Goal: Communication & Community: Participate in discussion

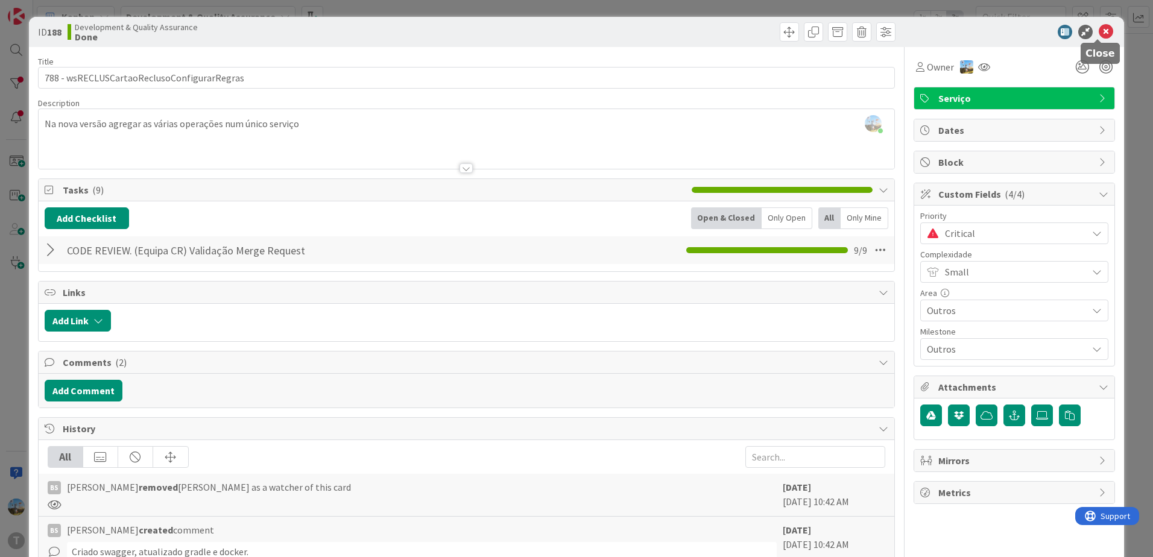
click at [1102, 28] on icon at bounding box center [1106, 32] width 14 height 14
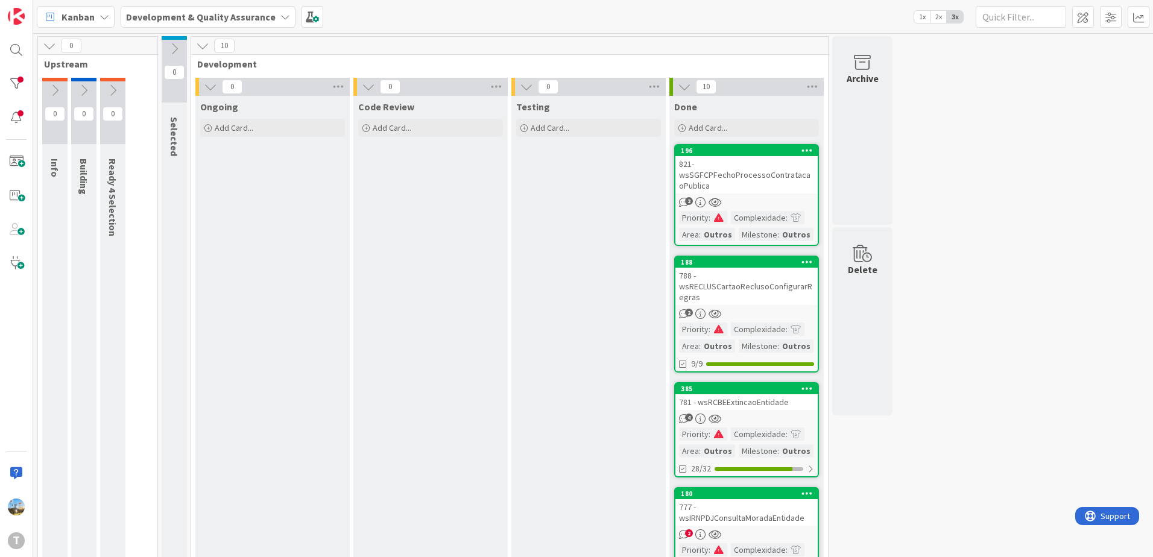
click at [782, 193] on div "821- wsSGFCPFechoProcessoContratacaoPublica" at bounding box center [746, 174] width 142 height 37
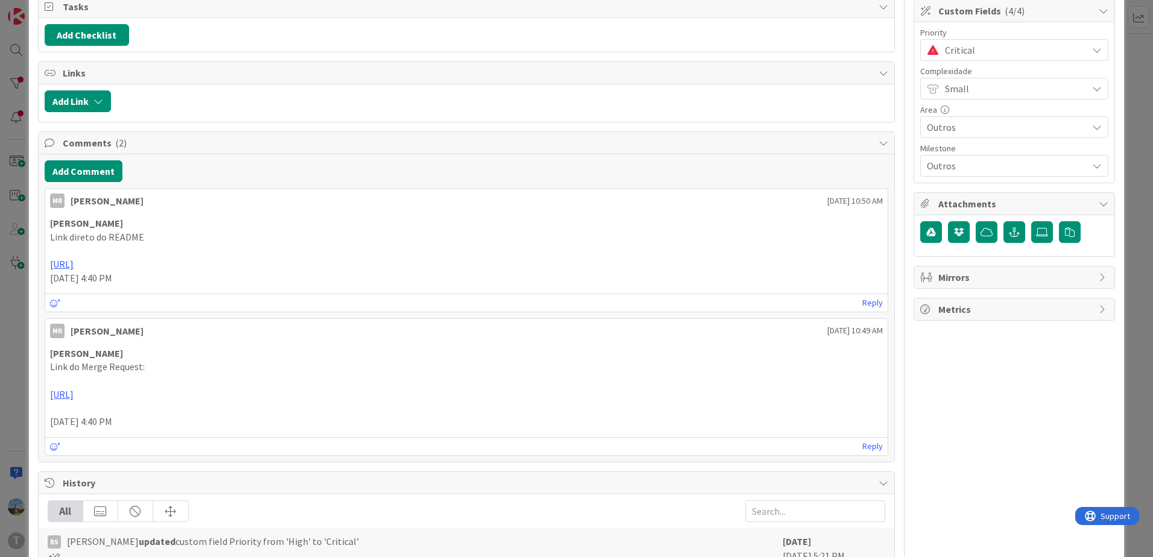
scroll to position [181, 0]
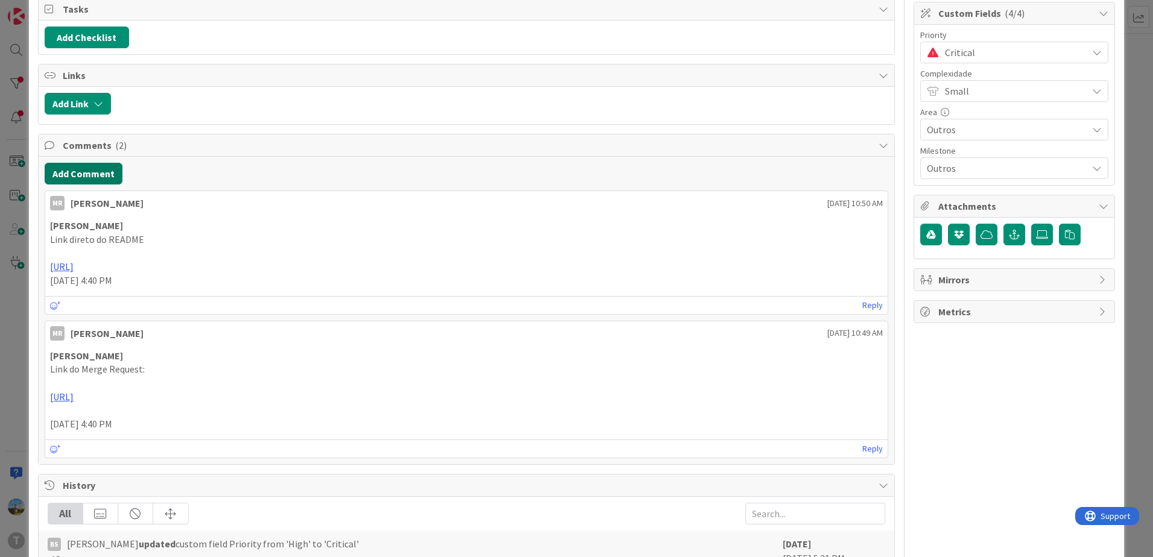
click at [110, 175] on button "Add Comment" at bounding box center [84, 174] width 78 height 22
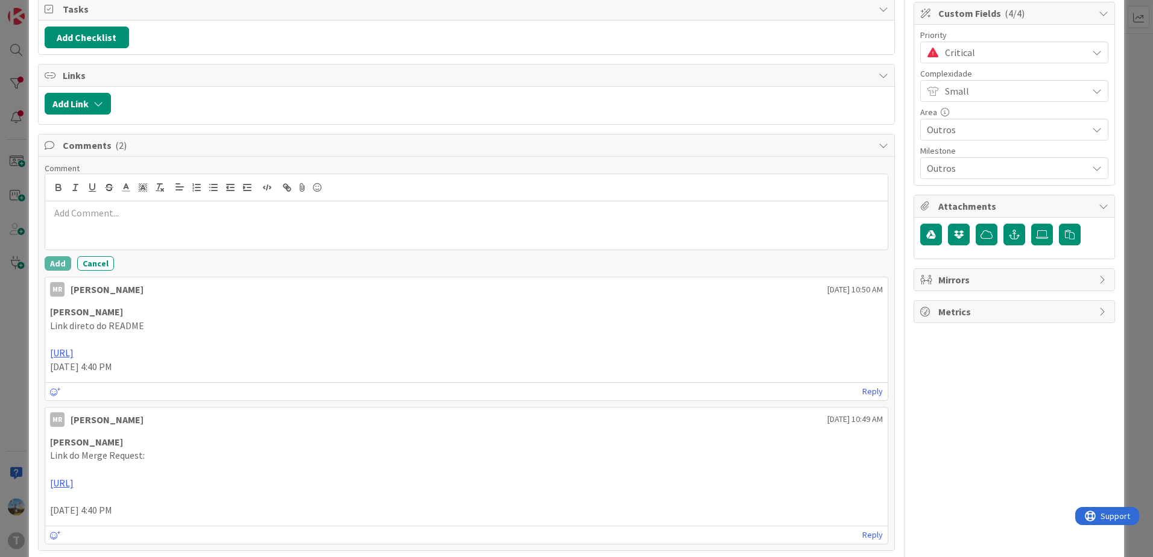
click at [218, 232] on div at bounding box center [466, 225] width 843 height 48
click at [55, 262] on button "Add" at bounding box center [58, 263] width 27 height 14
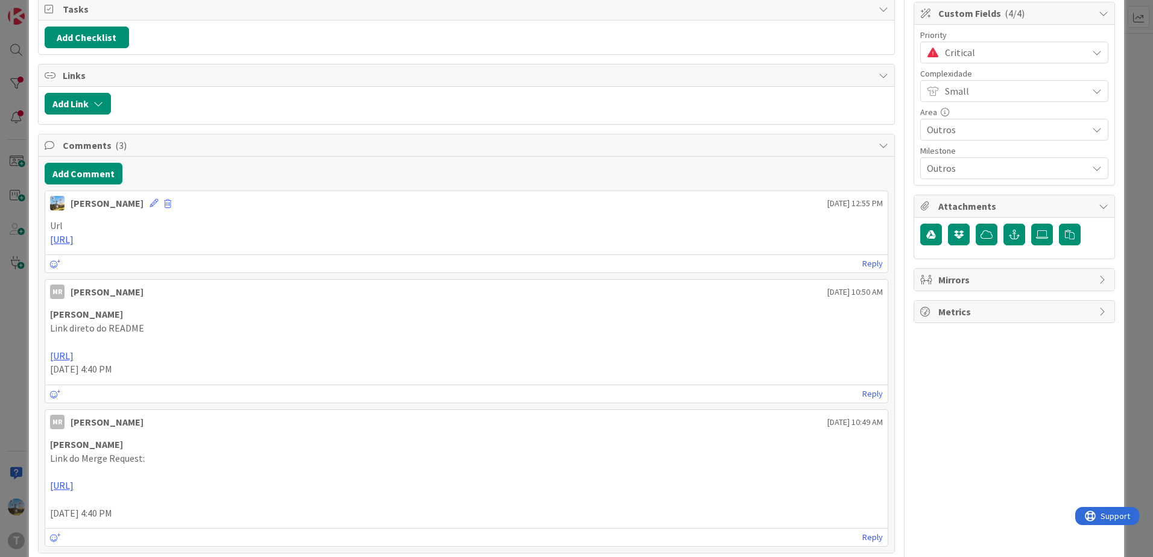
click at [956, 61] on div "Critical" at bounding box center [1014, 53] width 188 height 22
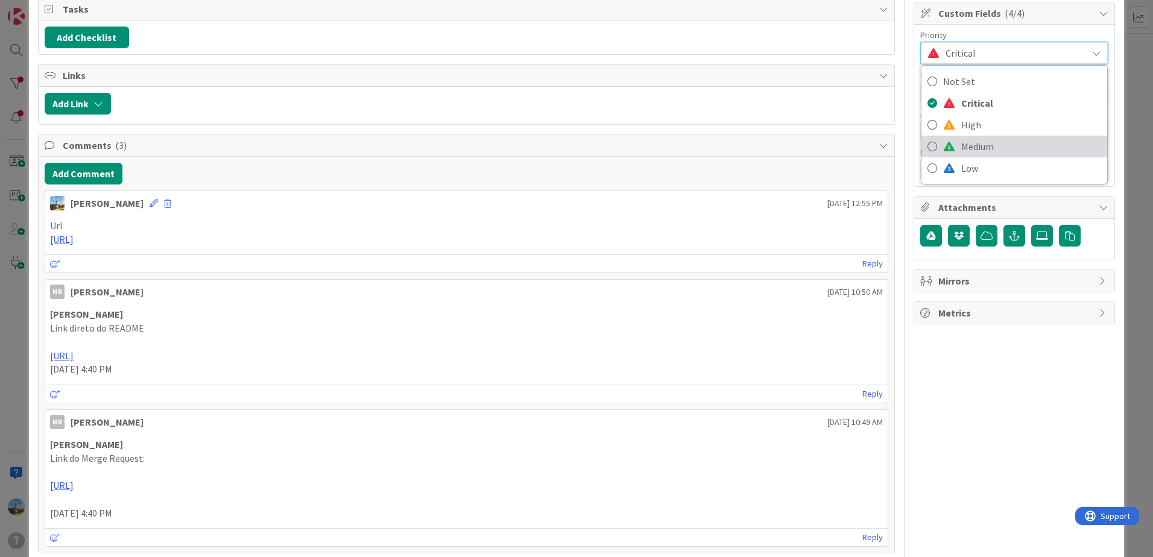
click at [975, 142] on span "Medium" at bounding box center [1031, 147] width 140 height 18
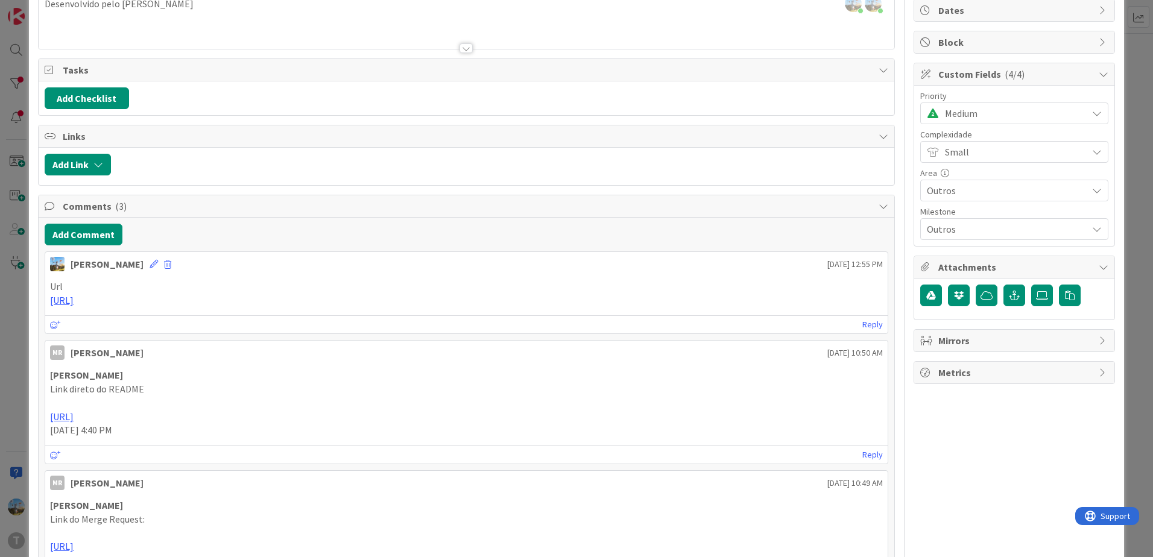
scroll to position [0, 0]
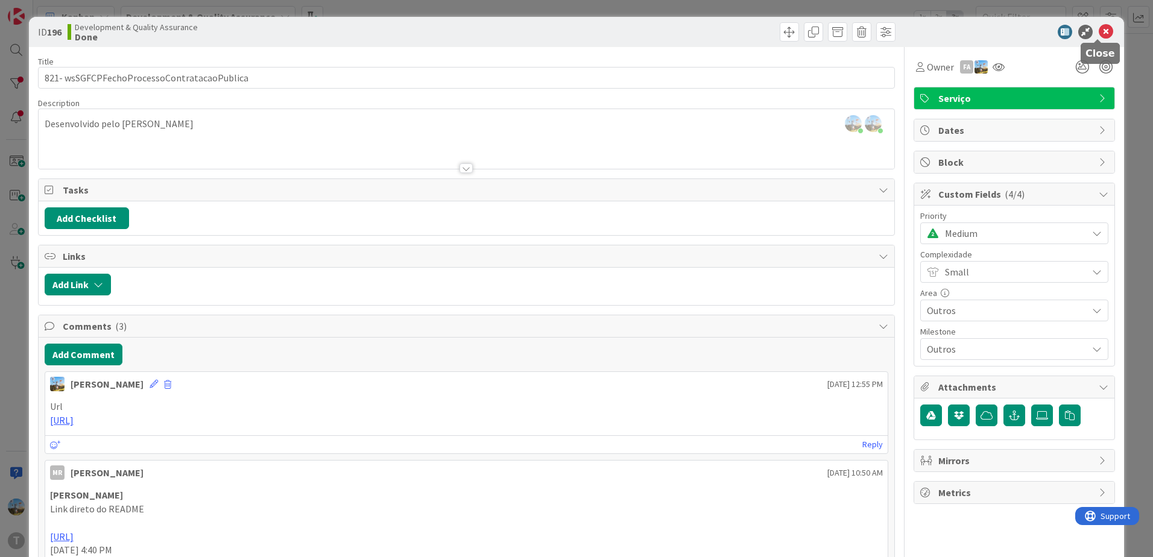
click at [1099, 33] on icon at bounding box center [1106, 32] width 14 height 14
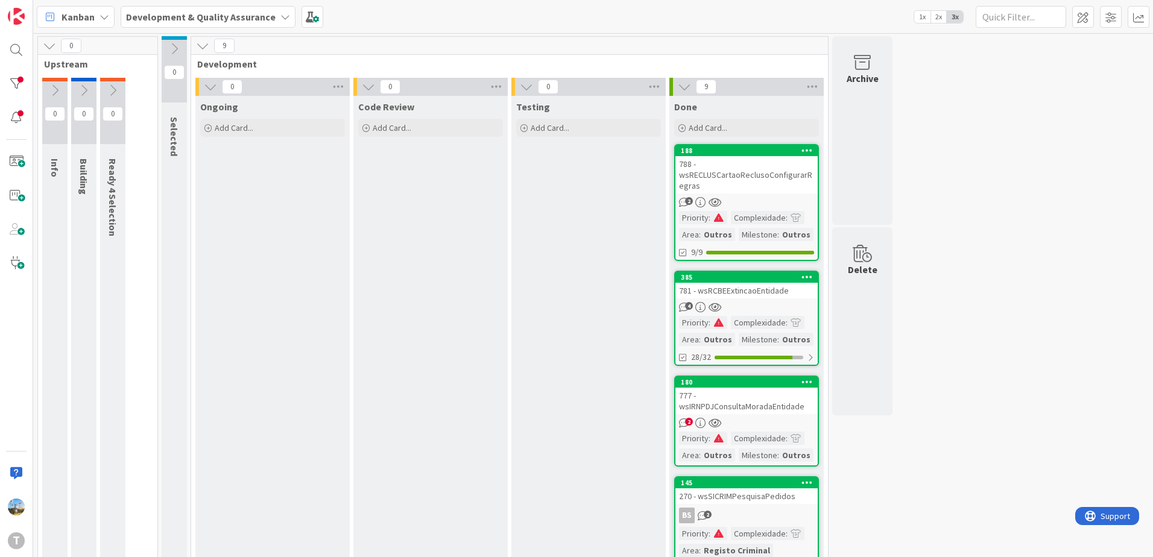
click at [747, 201] on div "2" at bounding box center [746, 202] width 142 height 10
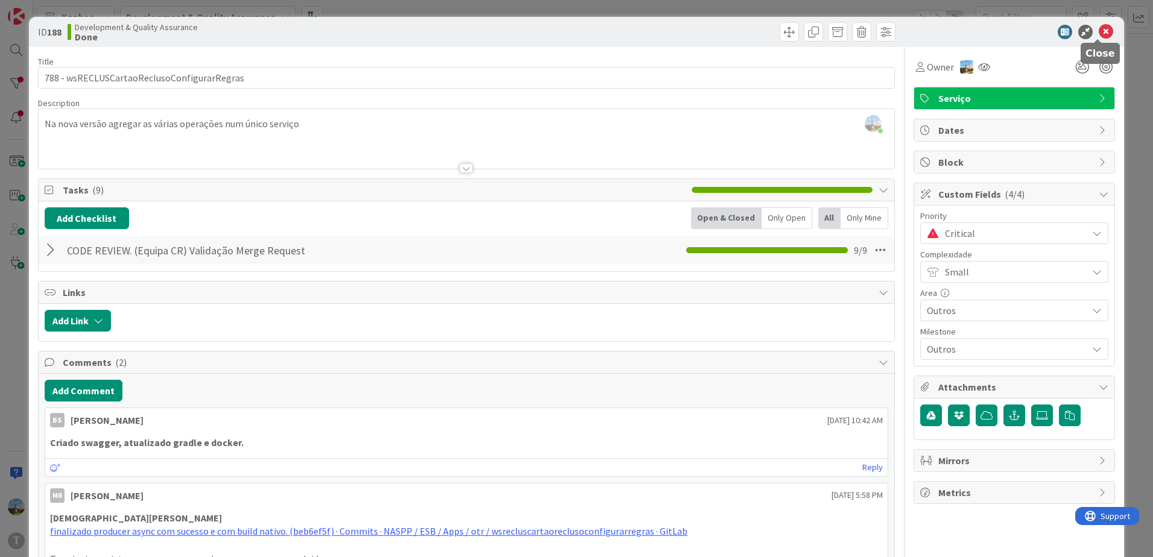
click at [1099, 37] on icon at bounding box center [1106, 32] width 14 height 14
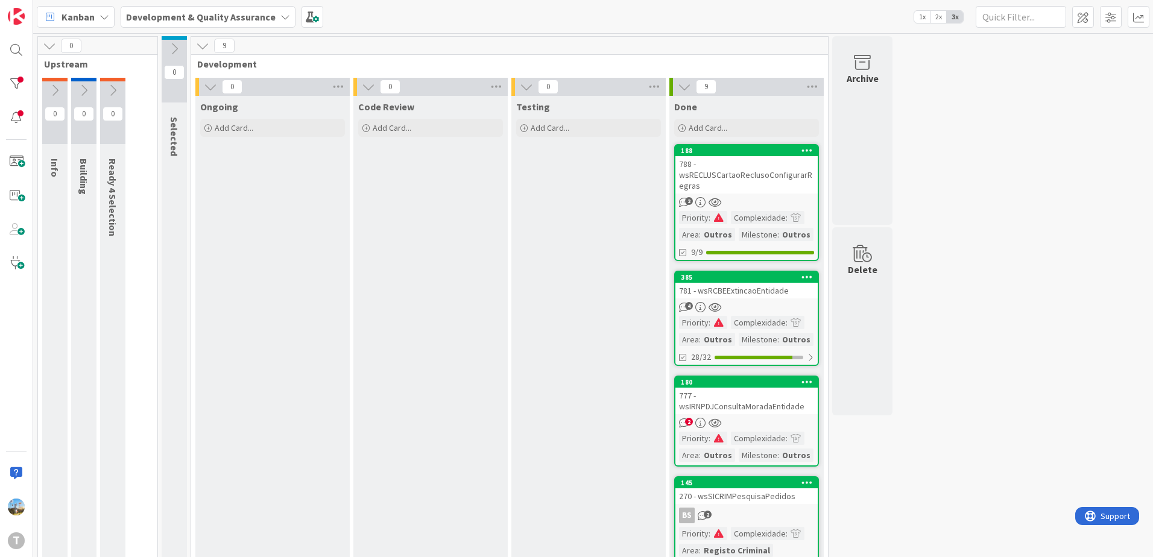
click at [760, 181] on div "788 - wsRECLUSCartaoReclusoConfigurarRegras" at bounding box center [746, 174] width 142 height 37
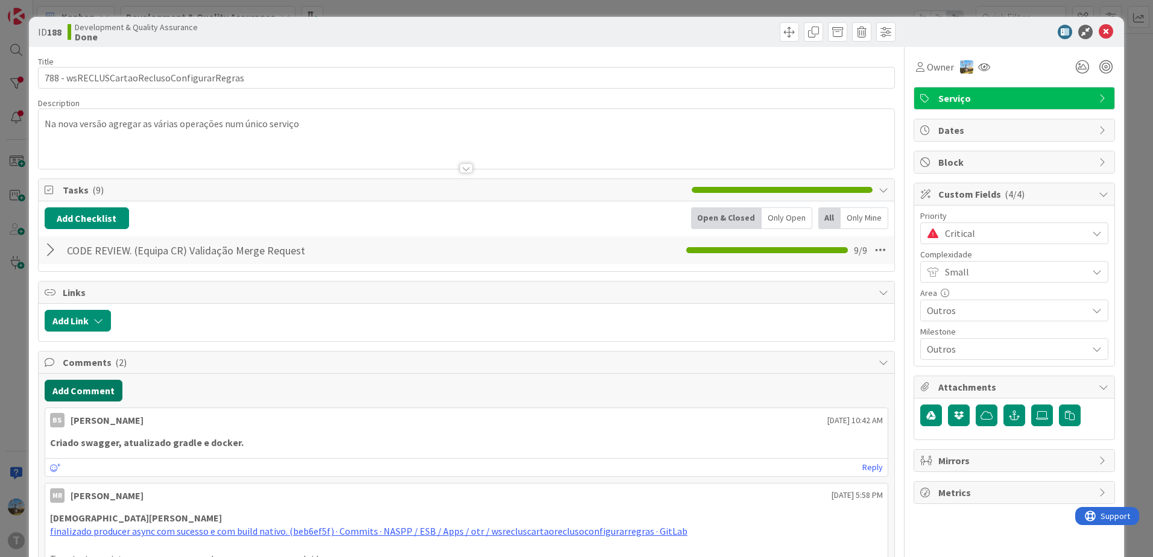
click at [89, 391] on button "Add Comment" at bounding box center [84, 391] width 78 height 22
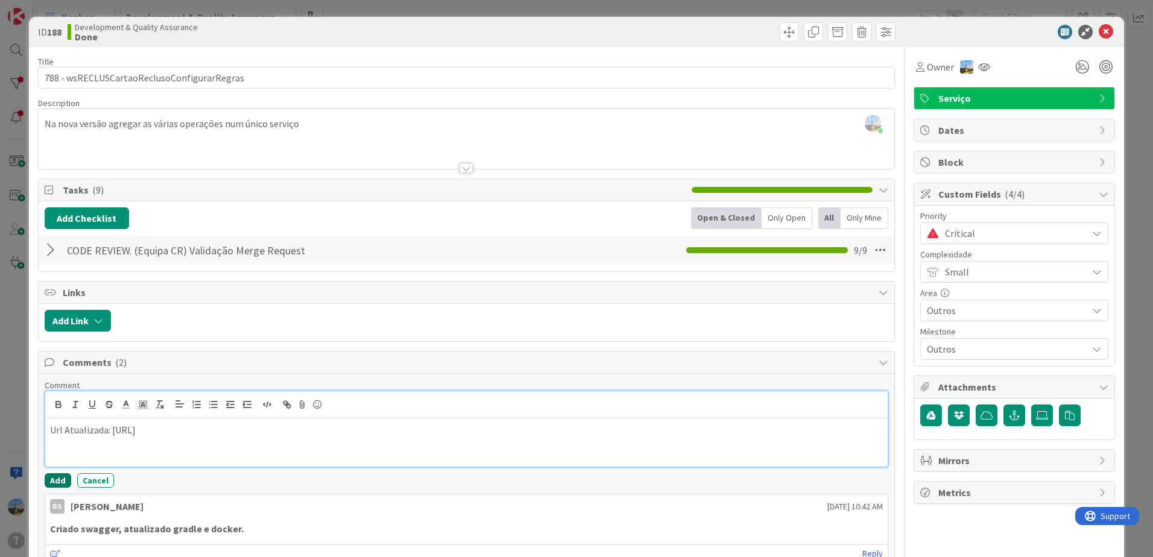
click at [51, 481] on button "Add" at bounding box center [58, 480] width 27 height 14
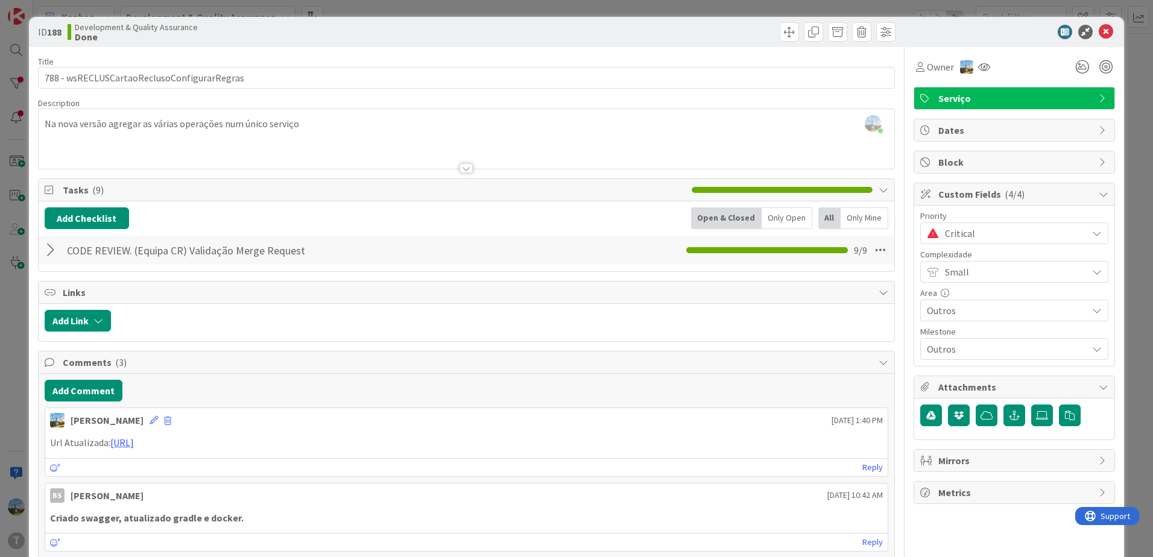
click at [1032, 235] on span "Critical" at bounding box center [1013, 233] width 136 height 17
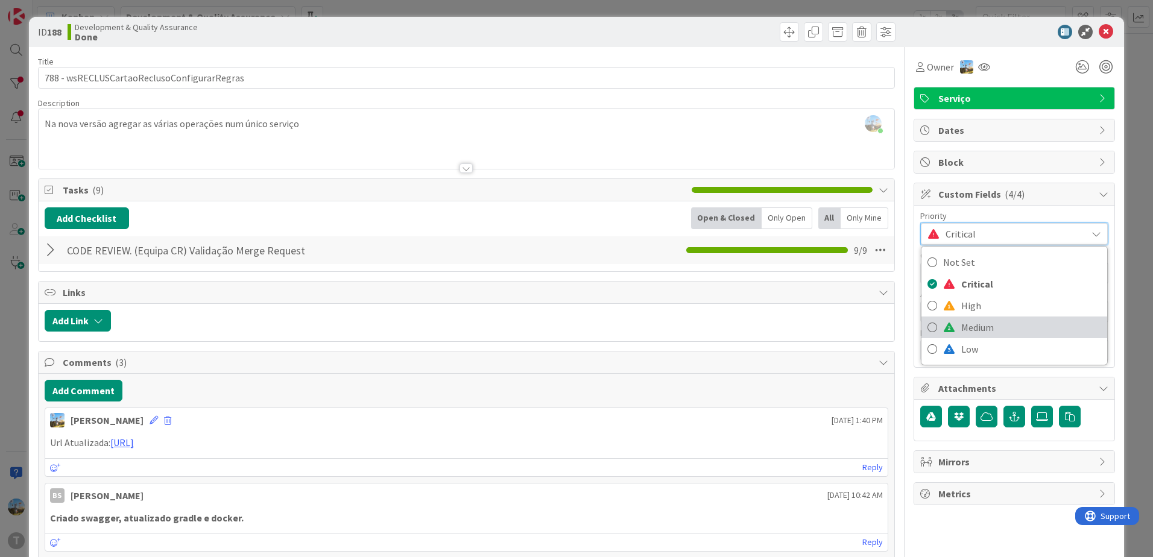
click at [988, 320] on span "Medium" at bounding box center [1031, 327] width 140 height 18
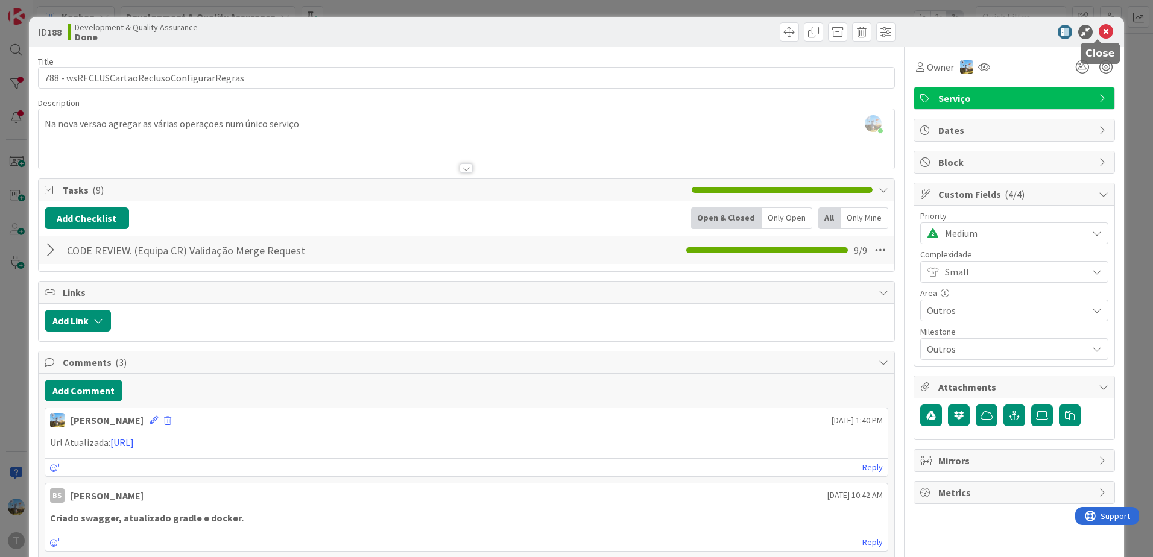
click at [1099, 33] on icon at bounding box center [1106, 32] width 14 height 14
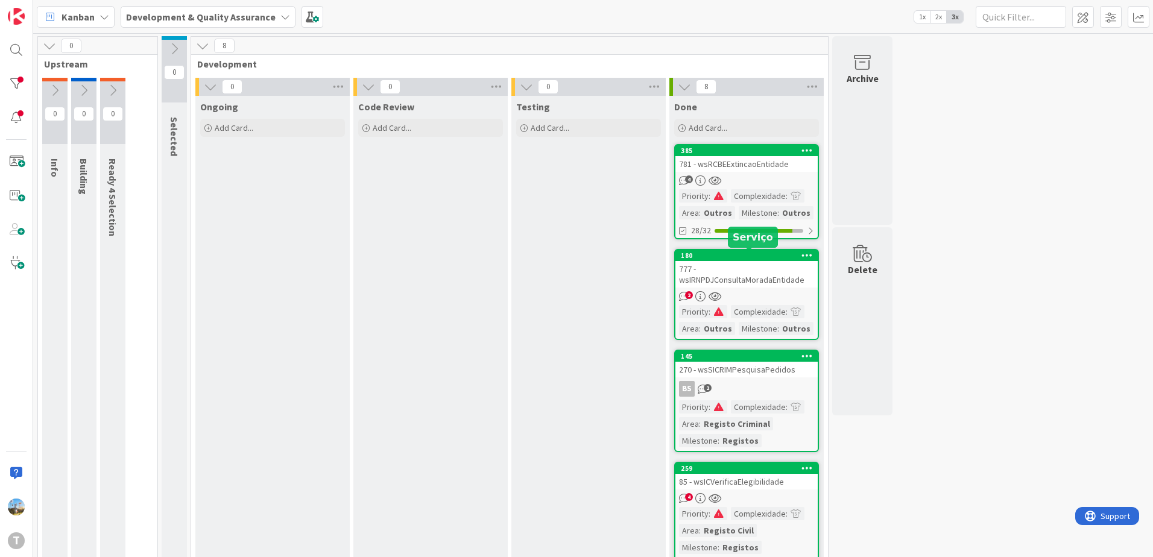
click at [767, 285] on div "777 - wsIRNPDJConsultaMoradaEntidade" at bounding box center [746, 274] width 142 height 27
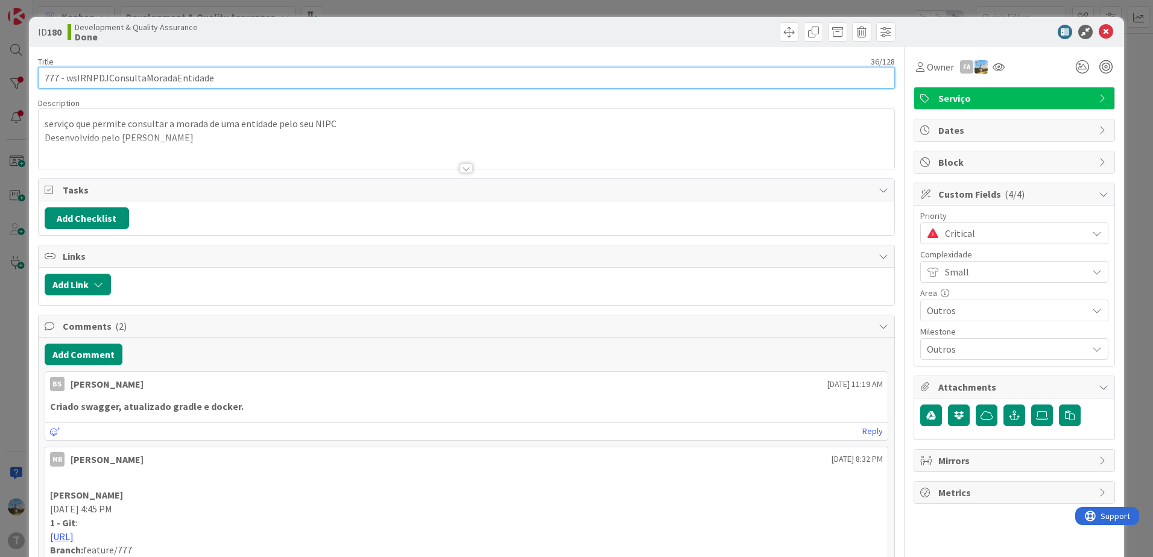
drag, startPoint x: 250, startPoint y: 82, endPoint x: 68, endPoint y: 79, distance: 181.6
click at [68, 79] on input "777 - wsIRNPDJConsultaMoradaEntidade" at bounding box center [466, 78] width 857 height 22
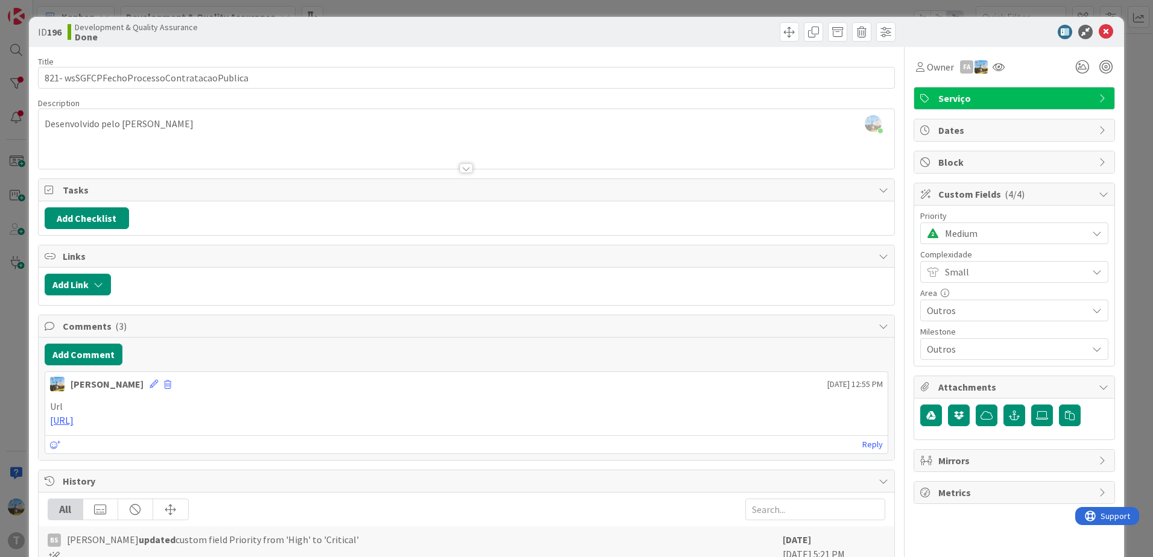
scroll to position [60, 0]
click at [1099, 33] on icon at bounding box center [1106, 32] width 14 height 14
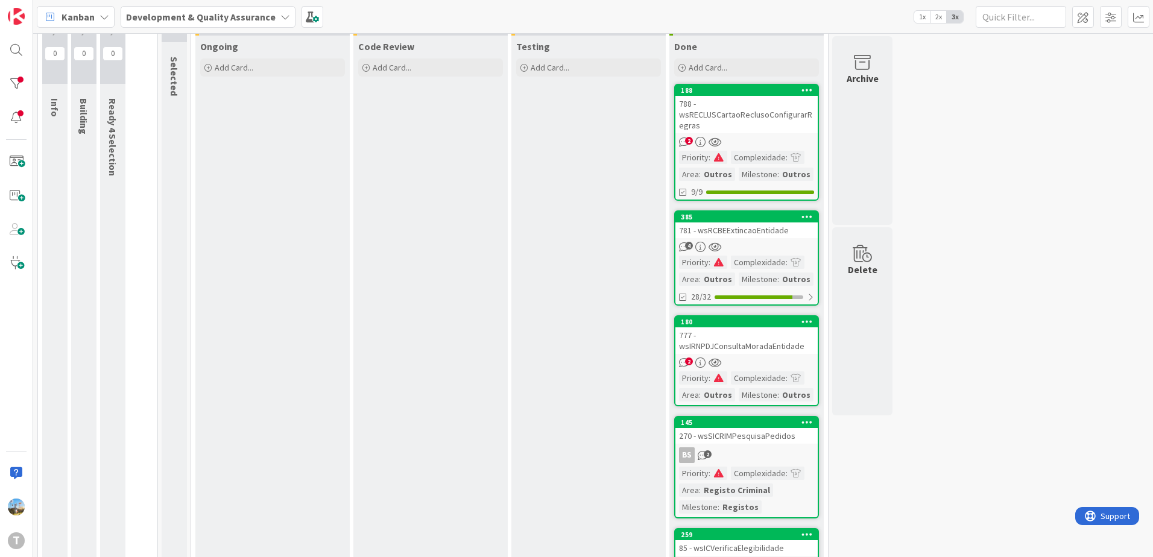
click at [753, 228] on div "781 - wsRCBEExtincaoEntidade" at bounding box center [746, 231] width 142 height 16
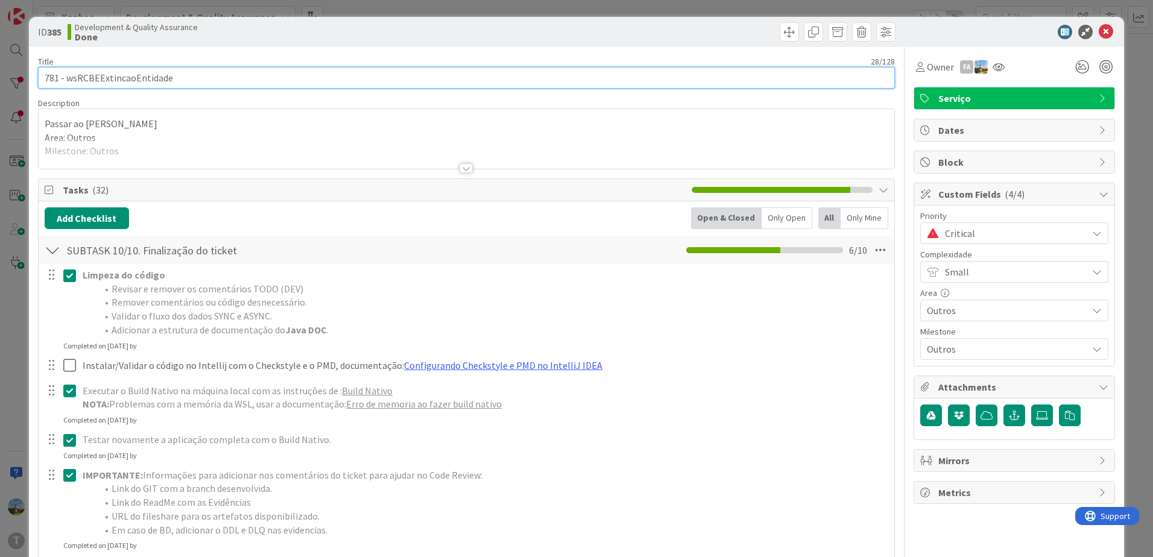
drag, startPoint x: 217, startPoint y: 78, endPoint x: 68, endPoint y: 71, distance: 149.8
click at [68, 71] on input "781 - wsRCBEExtincaoEntidade" at bounding box center [466, 78] width 857 height 22
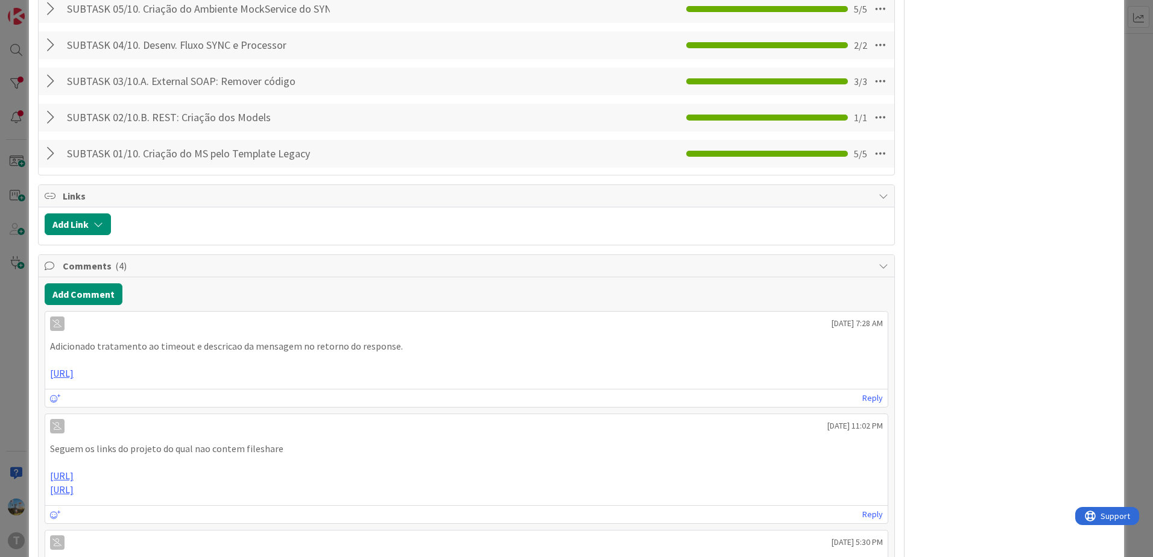
scroll to position [1146, 0]
